Goal: Information Seeking & Learning: Learn about a topic

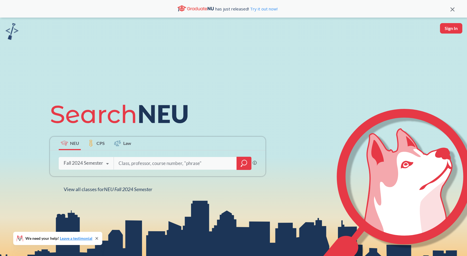
click at [92, 162] on div "Fall 2024 Semester" at bounding box center [83, 163] width 39 height 6
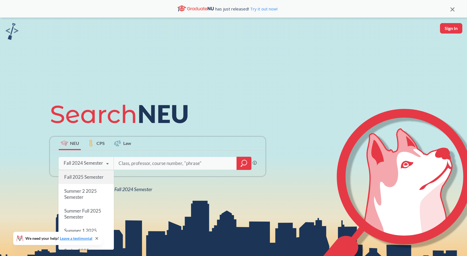
click at [82, 178] on span "Fall 2025 Semester" at bounding box center [83, 177] width 39 height 6
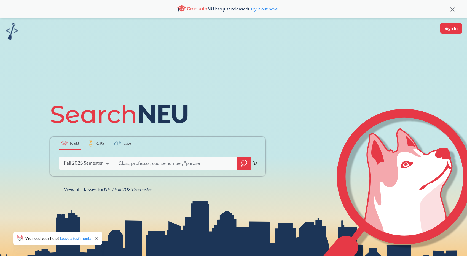
click at [155, 159] on input "search" at bounding box center [175, 164] width 115 height 12
type input "cs 5170"
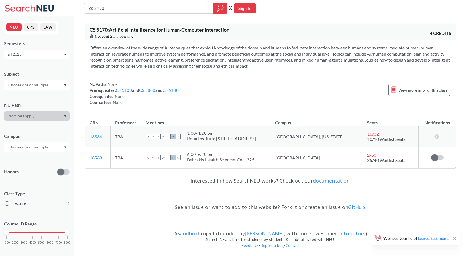
click at [95, 136] on link "18564" at bounding box center [96, 136] width 12 height 5
click at [128, 14] on div "cs 5170 Phrase search guarantees the exact search appears in the results. Ex. I…" at bounding box center [233, 8] width 467 height 17
click at [126, 9] on input "cs 5170" at bounding box center [148, 8] width 121 height 9
type input "cs 5100"
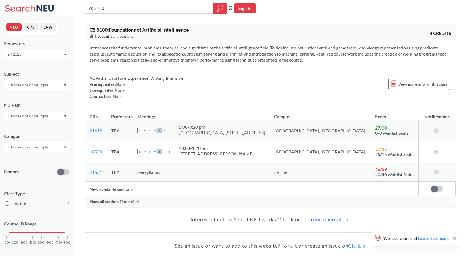
click at [109, 203] on span "Show all sections (7 more)" at bounding box center [112, 201] width 45 height 5
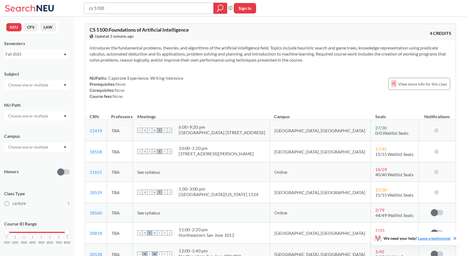
click at [113, 9] on input "cs 5100" at bounding box center [148, 8] width 121 height 9
type input "cs 6140"
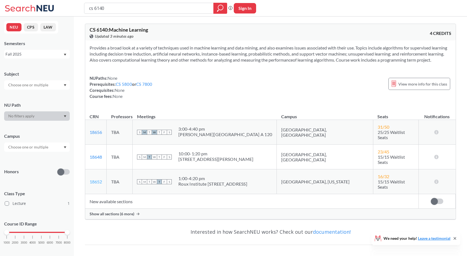
click at [94, 179] on link "18652" at bounding box center [96, 181] width 12 height 5
